Goal: Task Accomplishment & Management: Use online tool/utility

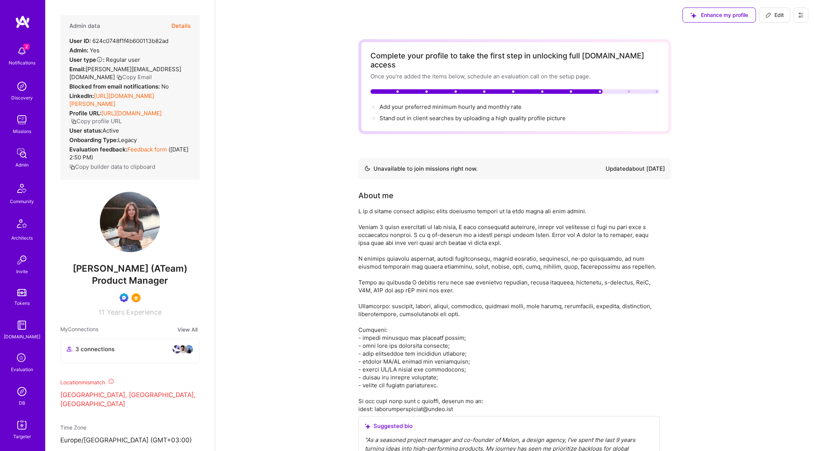
click at [25, 56] on img at bounding box center [21, 51] width 15 height 15
click at [27, 56] on div "2 Notifications Discovery Missions Admin Community Architects Invite Tokens [DO…" at bounding box center [22, 241] width 45 height 398
click at [27, 56] on img at bounding box center [21, 51] width 15 height 15
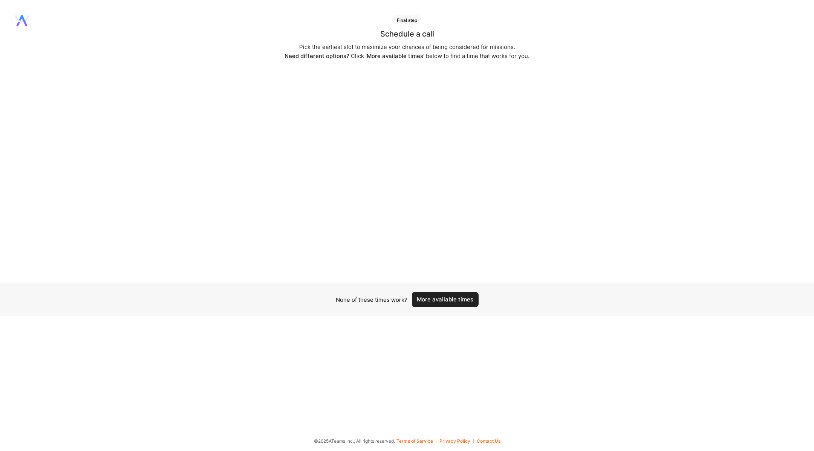
click at [439, 302] on button "More available times" at bounding box center [445, 299] width 67 height 15
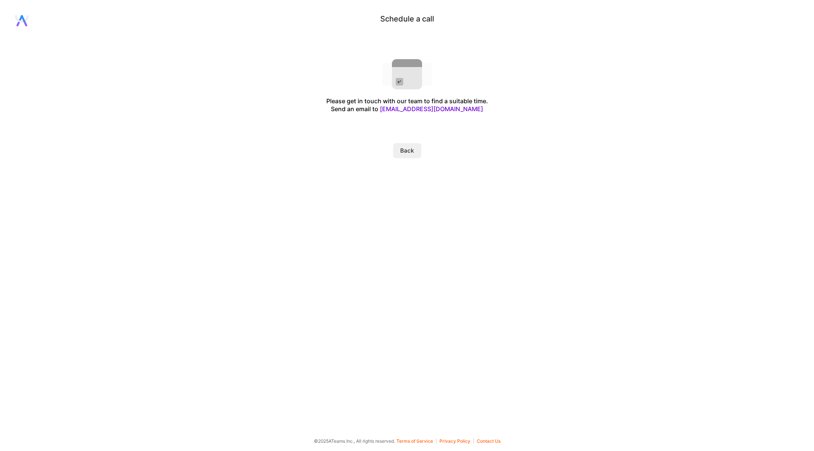
click at [409, 150] on button "Back" at bounding box center [407, 150] width 28 height 15
